Goal: Task Accomplishment & Management: Use online tool/utility

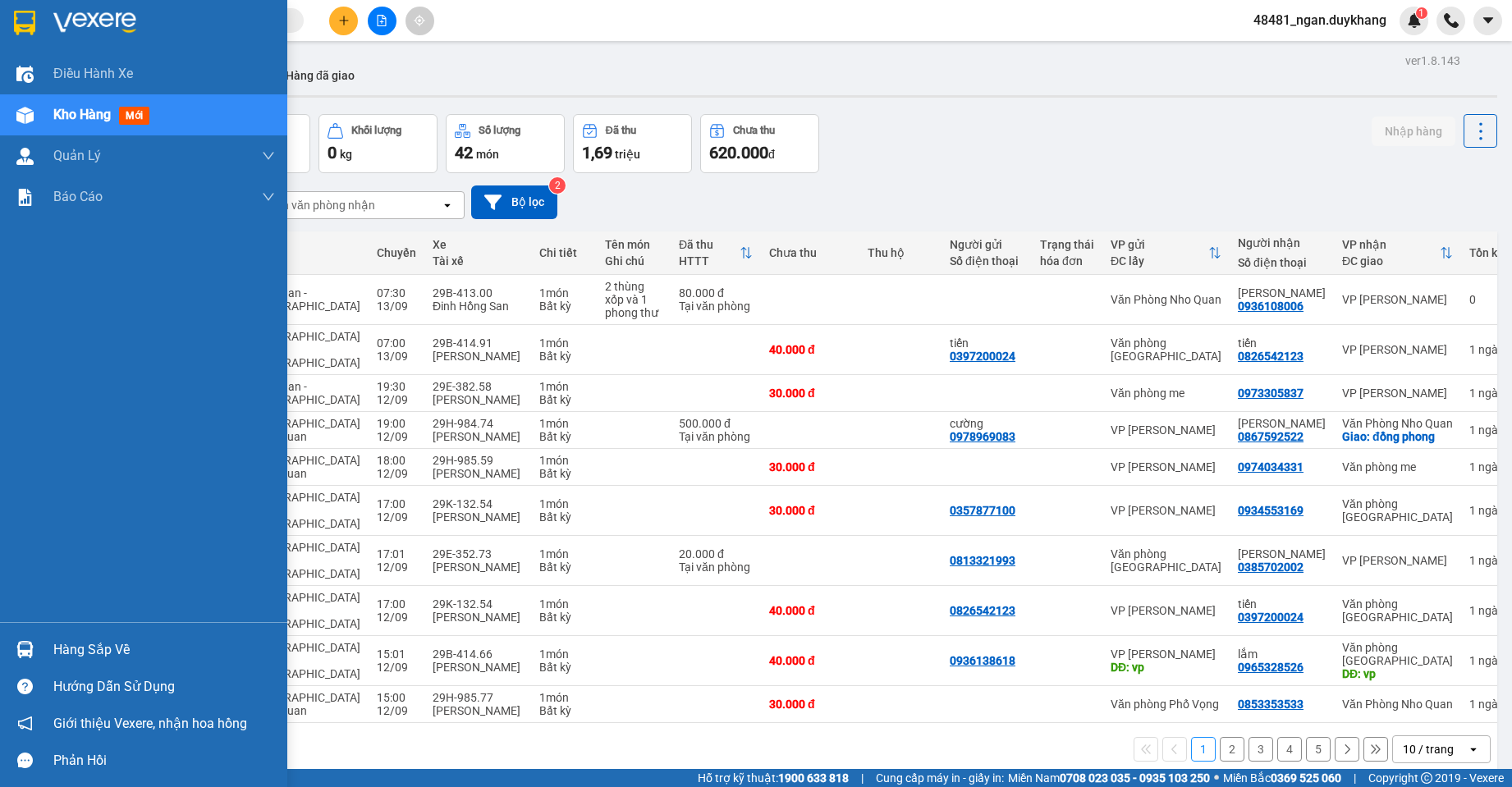
click at [28, 638] on div at bounding box center [25, 649] width 29 height 29
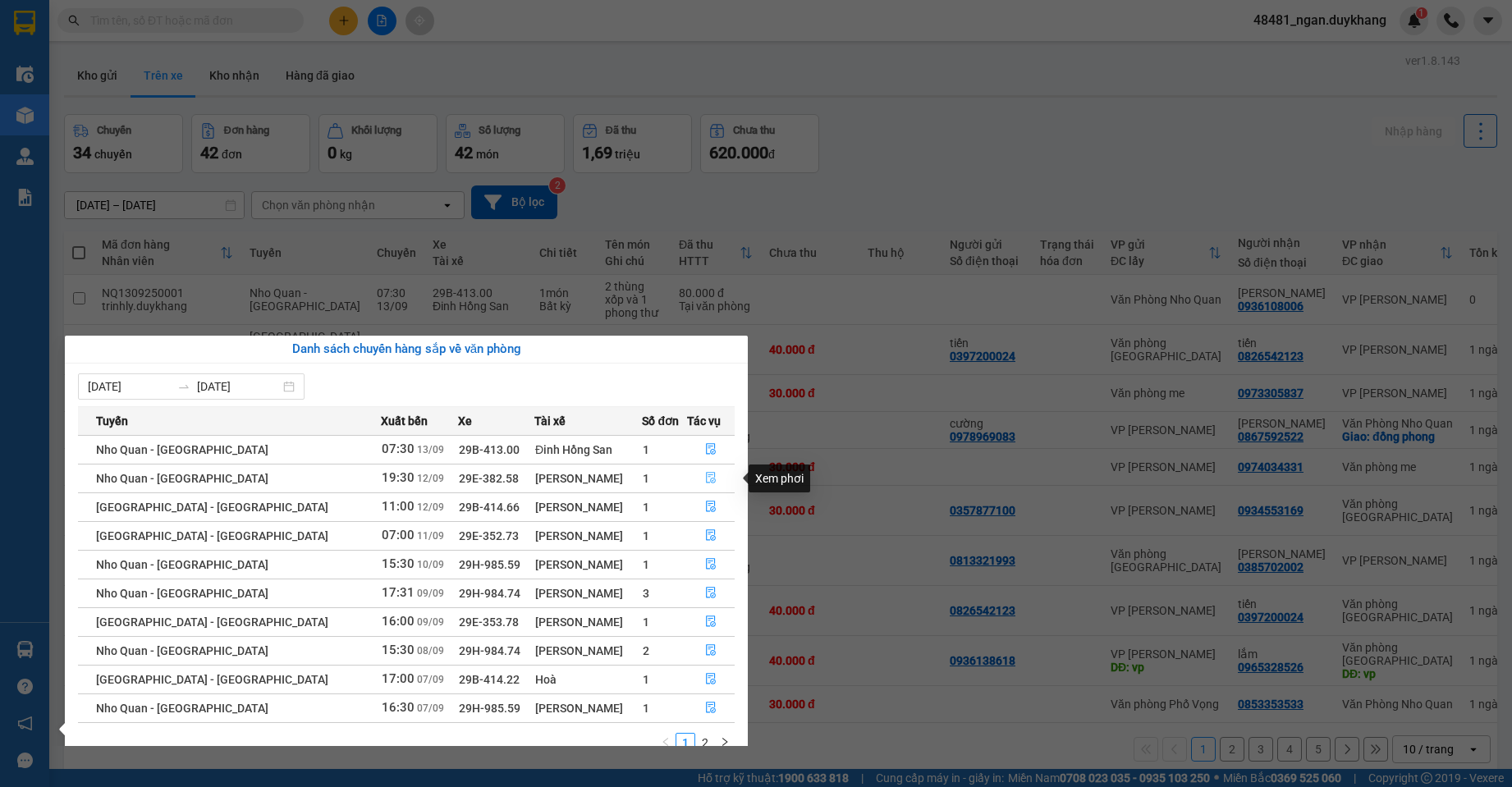
click at [706, 479] on icon "file-done" at bounding box center [710, 478] width 12 height 12
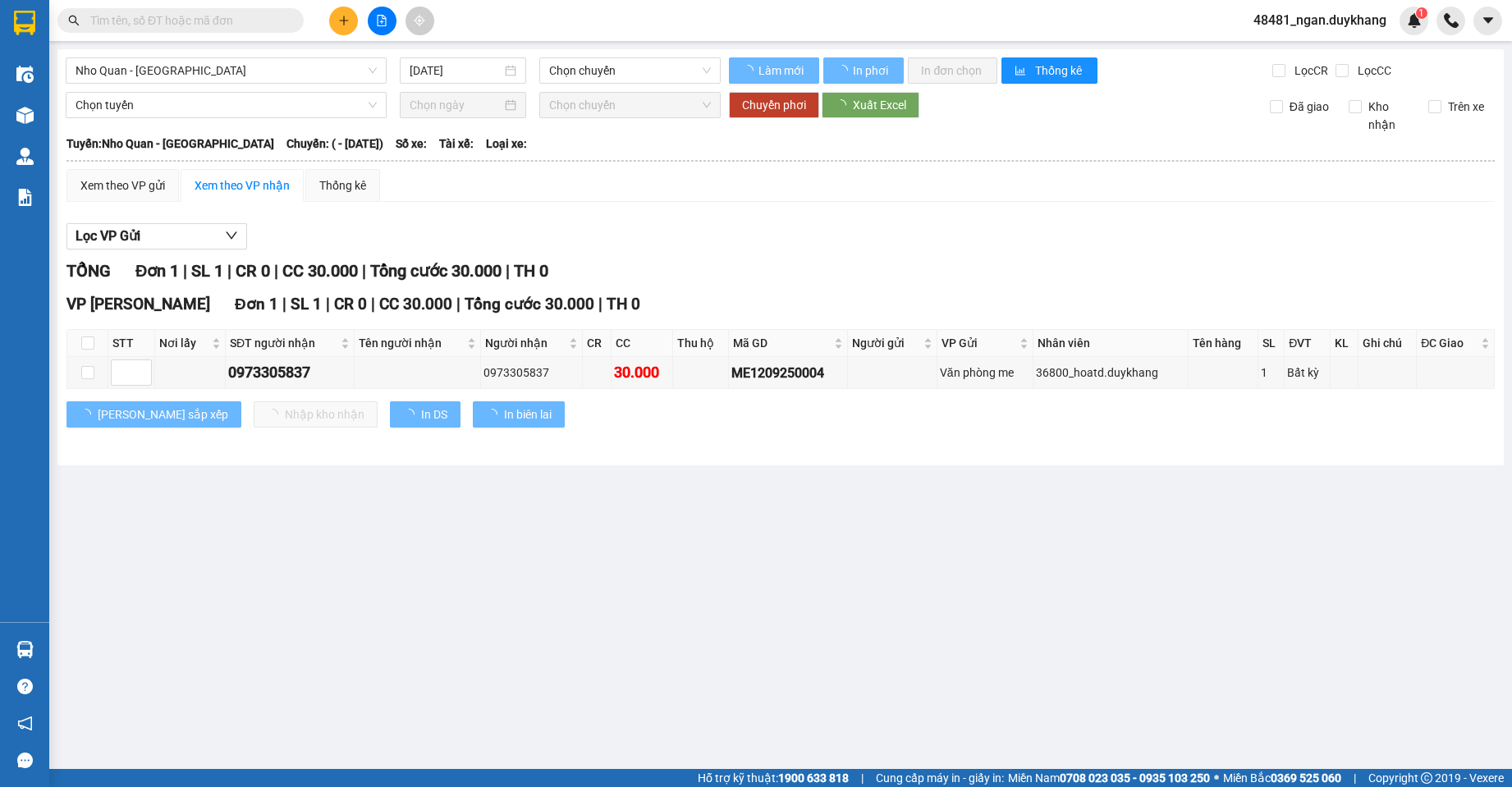
type input "12/09/2025"
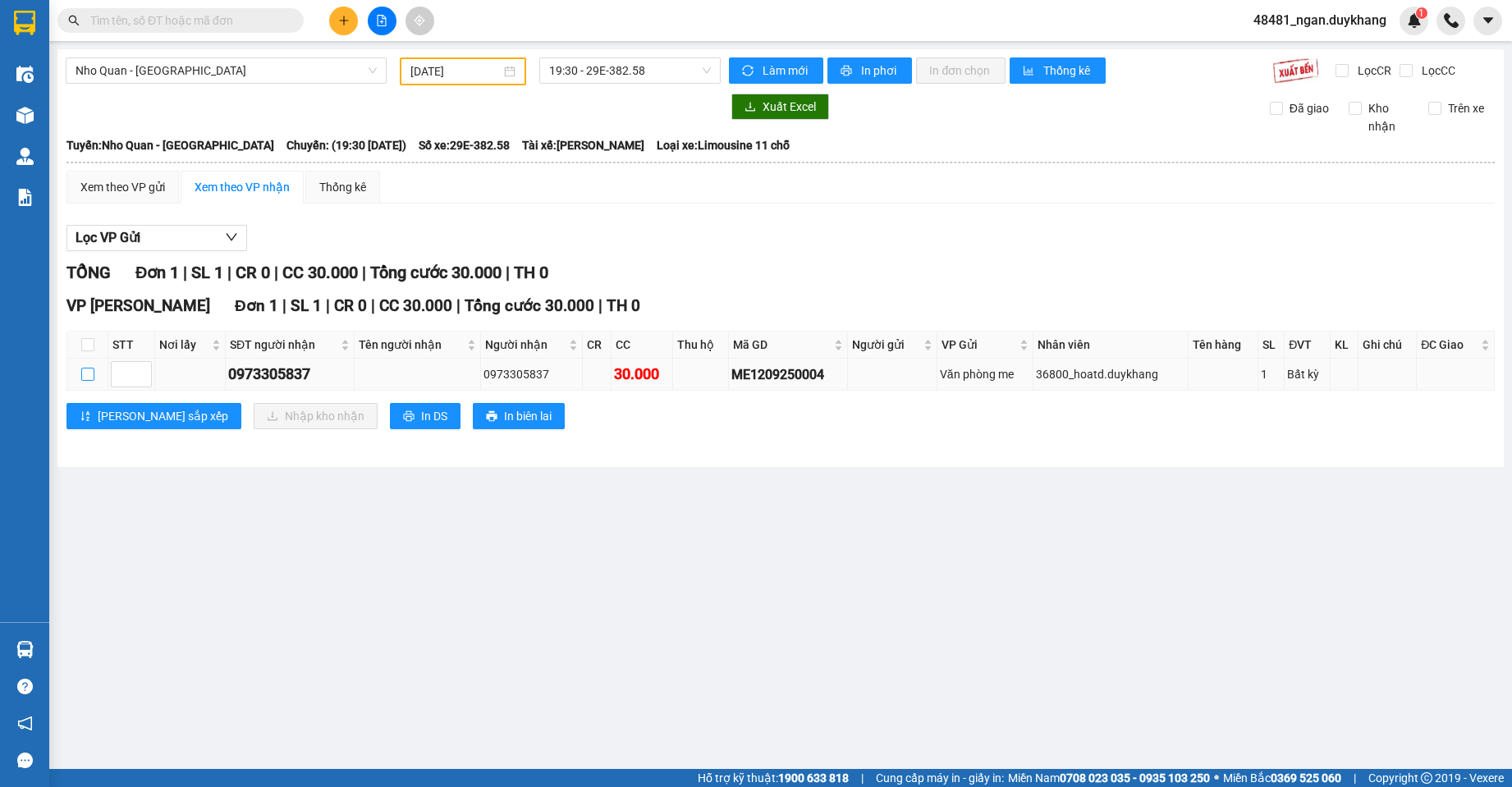
click at [90, 372] on input "checkbox" at bounding box center [88, 375] width 13 height 13
checkbox input "true"
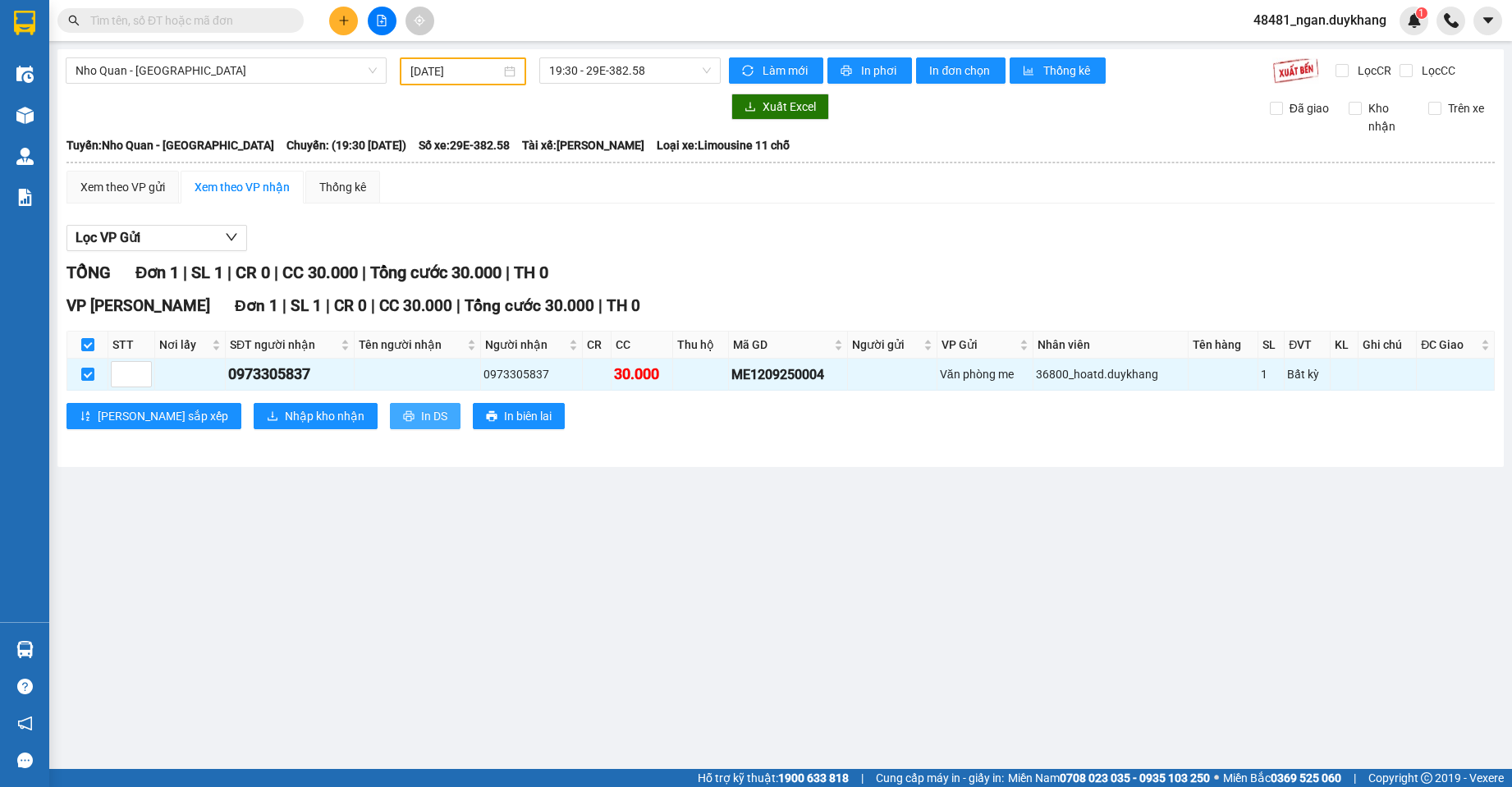
click at [421, 422] on span "In DS" at bounding box center [434, 416] width 27 height 18
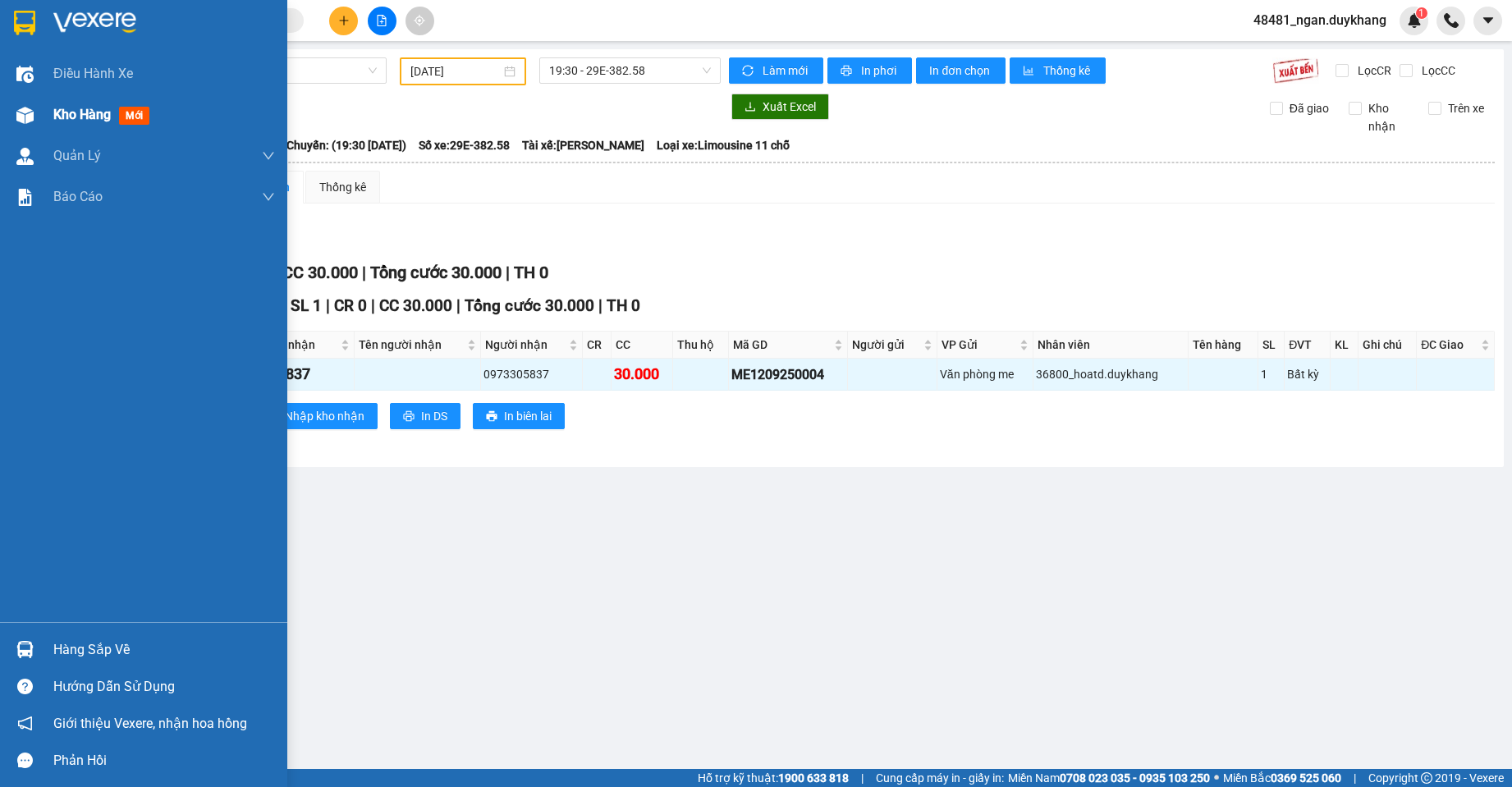
click at [48, 118] on div "Kho hàng mới" at bounding box center [143, 115] width 288 height 41
